Goal: Information Seeking & Learning: Find specific page/section

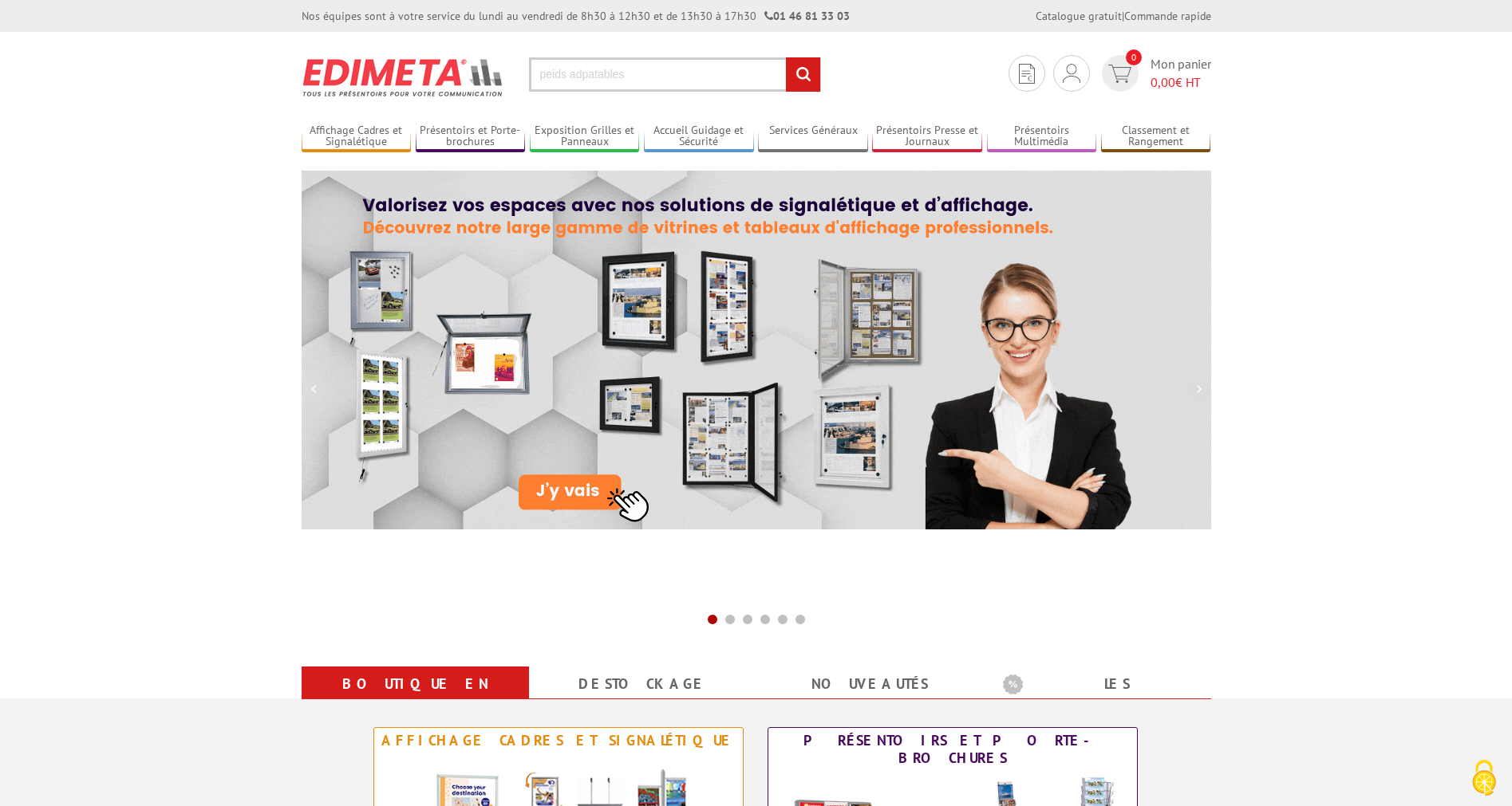
type input "peids adpatables"
click at [786, 58] on input "rechercher" at bounding box center [803, 74] width 35 height 35
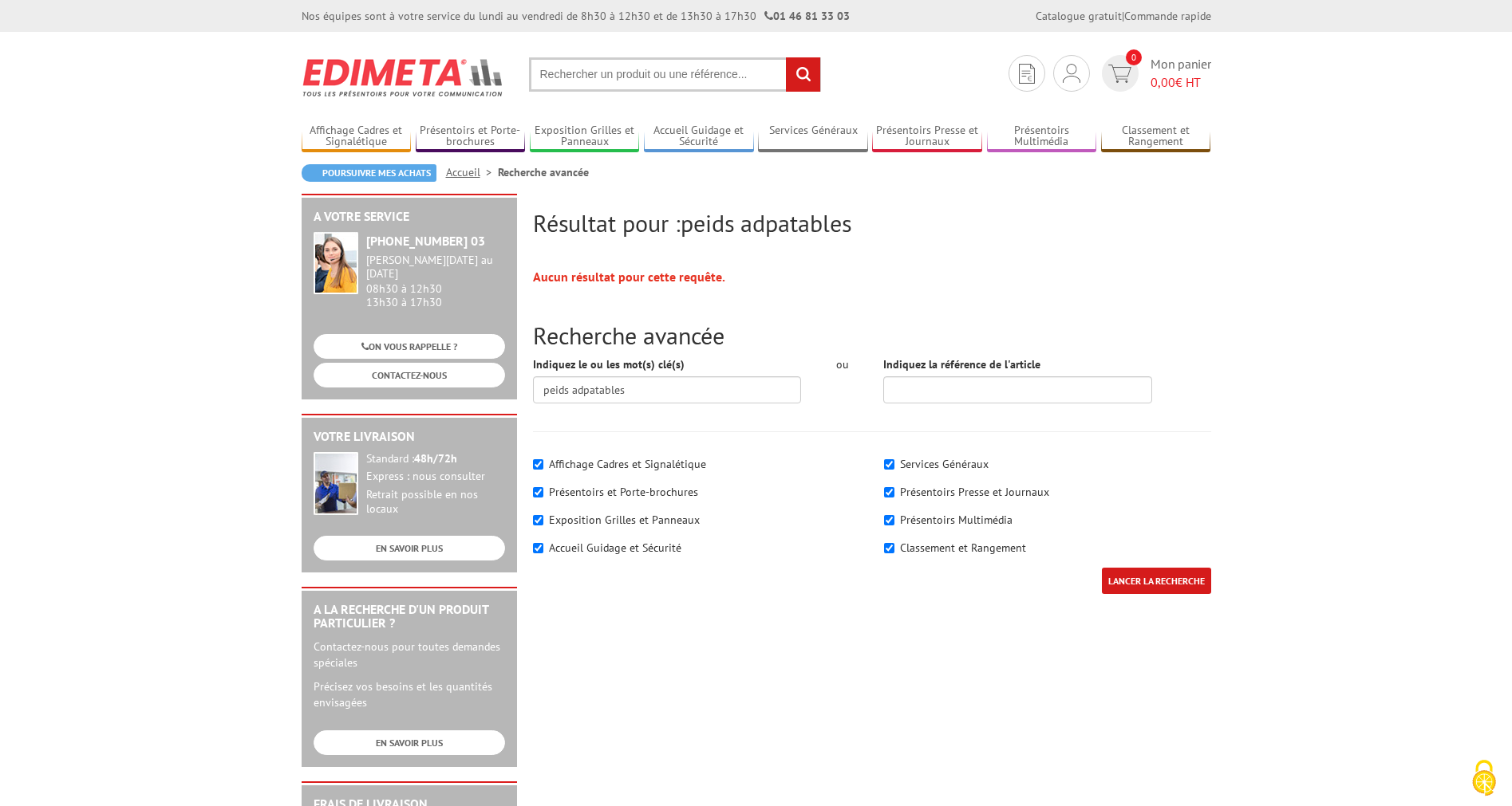
click at [623, 80] on input "text" at bounding box center [674, 74] width 292 height 35
type input "pieds adaptables"
click at [804, 81] on input "rechercher" at bounding box center [803, 74] width 35 height 35
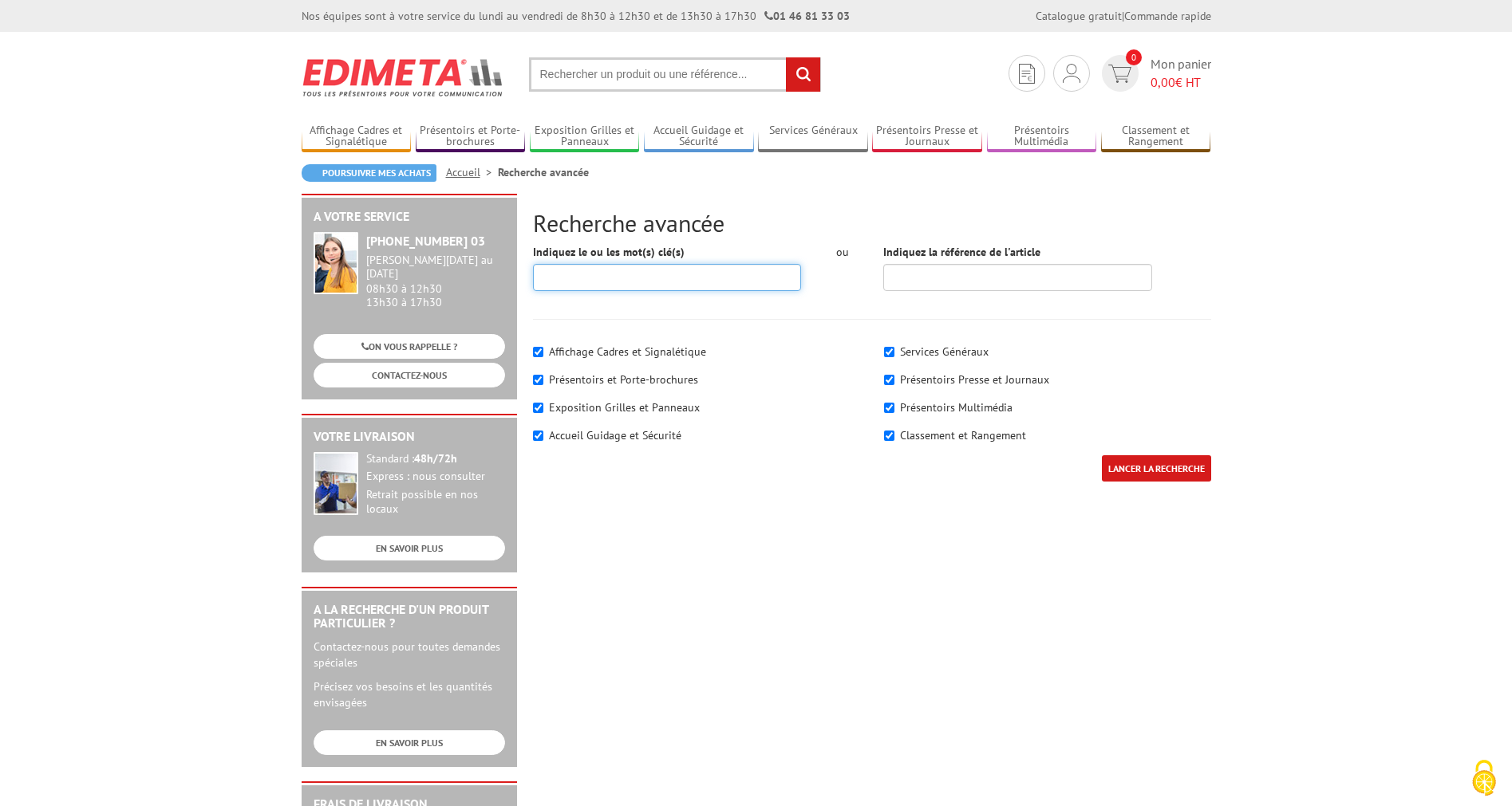
click at [719, 271] on input "Indiquez le ou les mot(s) clé(s)" at bounding box center [668, 277] width 269 height 27
type input "pied adaptable"
click at [1102, 455] on input "LANCER LA RECHERCHE" at bounding box center [1156, 468] width 109 height 26
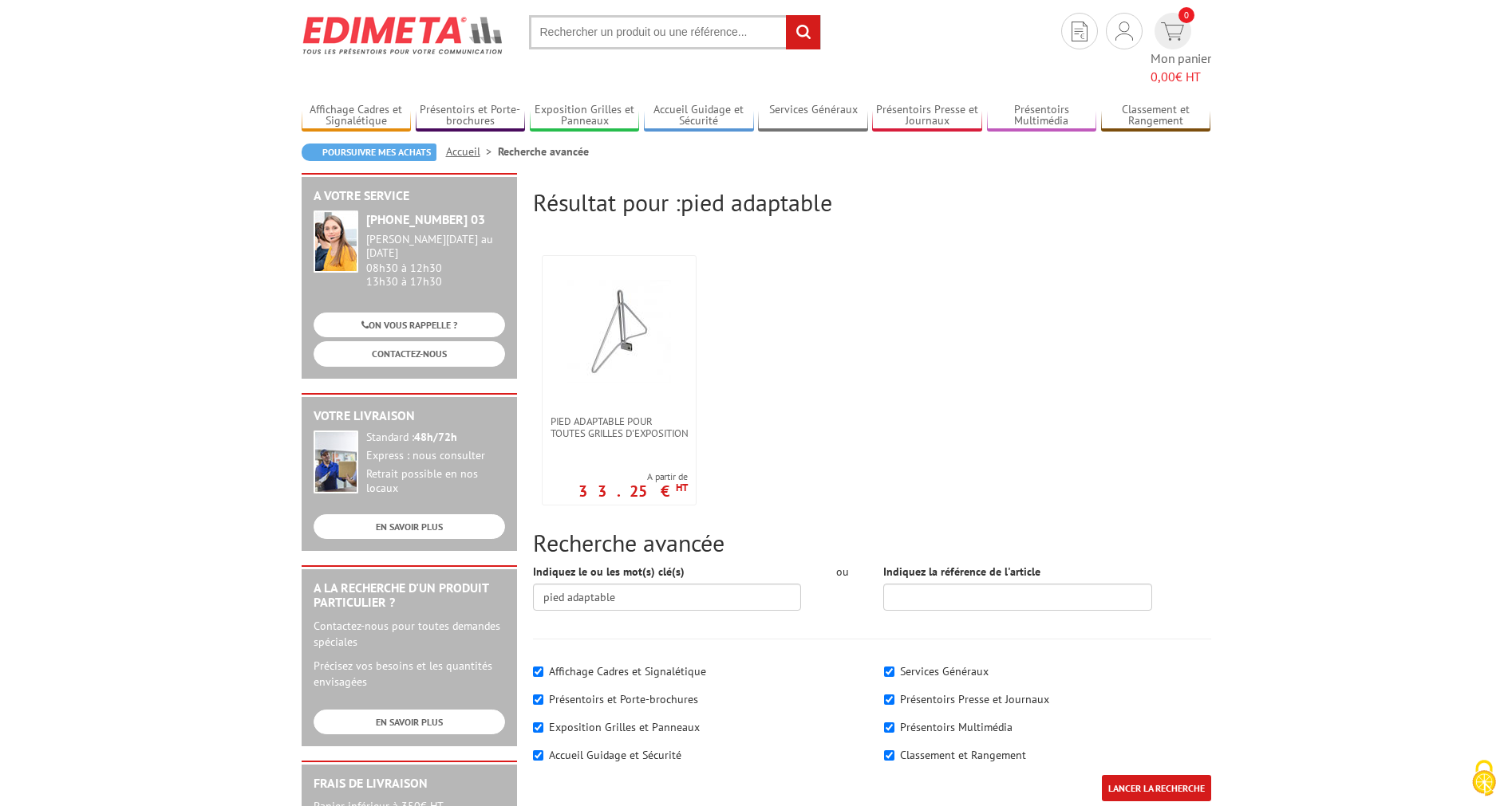
scroll to position [81, 0]
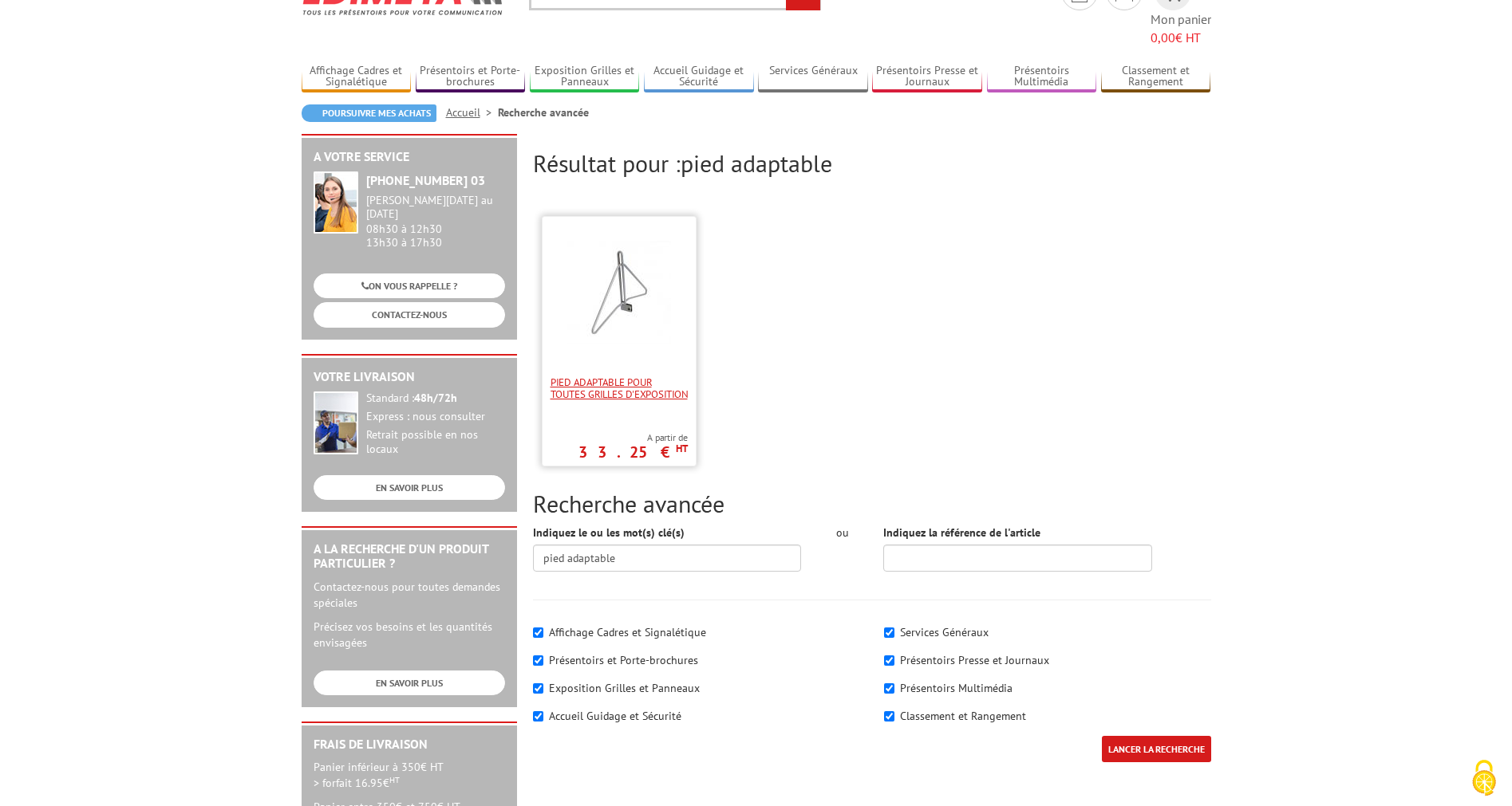
click at [643, 376] on span "Pied adaptable pour toutes grilles d'exposition" at bounding box center [619, 388] width 137 height 24
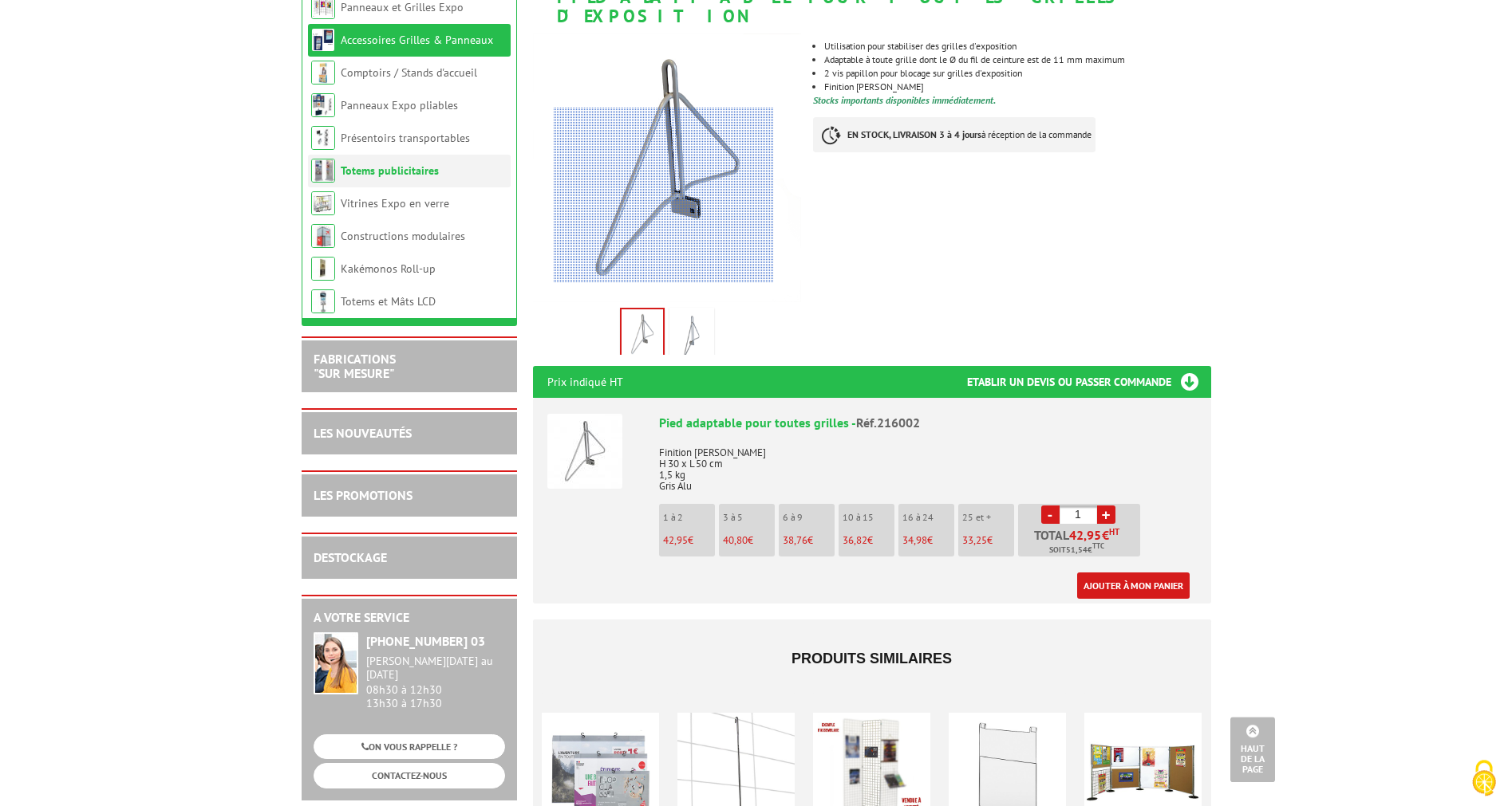
scroll to position [162, 0]
